Goal: Check status: Check status

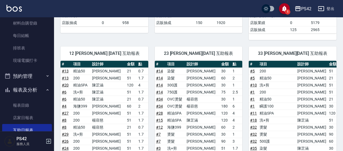
scroll to position [162, 0]
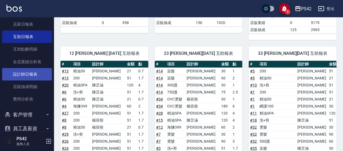
click at [23, 77] on link "設計師日報表" at bounding box center [27, 74] width 50 height 12
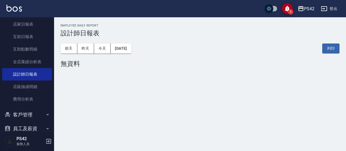
click at [127, 43] on div "[DATE] [DATE] [DATE] [DATE] 列印" at bounding box center [200, 48] width 279 height 23
click at [126, 49] on button "[DATE]" at bounding box center [121, 49] width 21 height 10
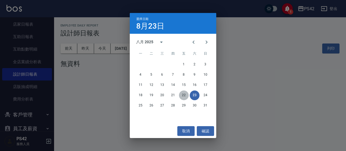
click at [185, 97] on button "22" at bounding box center [184, 96] width 10 height 10
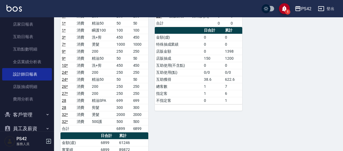
scroll to position [378, 0]
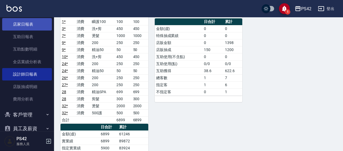
click at [14, 25] on link "店家日報表" at bounding box center [27, 24] width 50 height 12
